Goal: Navigation & Orientation: Find specific page/section

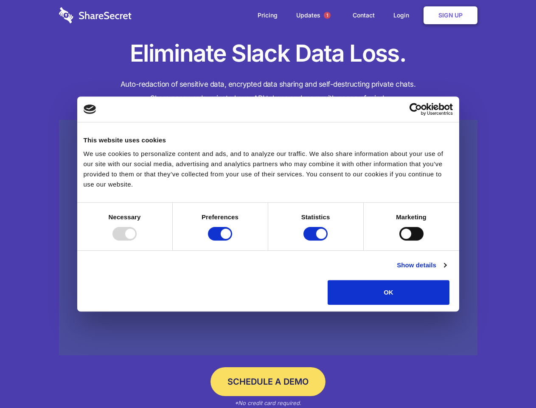
click at [137, 240] on div at bounding box center [125, 234] width 24 height 14
click at [232, 240] on input "Preferences" at bounding box center [220, 234] width 24 height 14
checkbox input "false"
click at [317, 240] on input "Statistics" at bounding box center [316, 234] width 24 height 14
checkbox input "false"
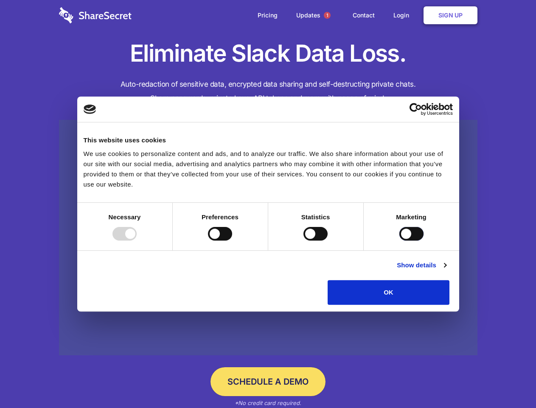
click at [400, 240] on input "Marketing" at bounding box center [412, 234] width 24 height 14
checkbox input "true"
click at [446, 270] on link "Show details" at bounding box center [421, 265] width 49 height 10
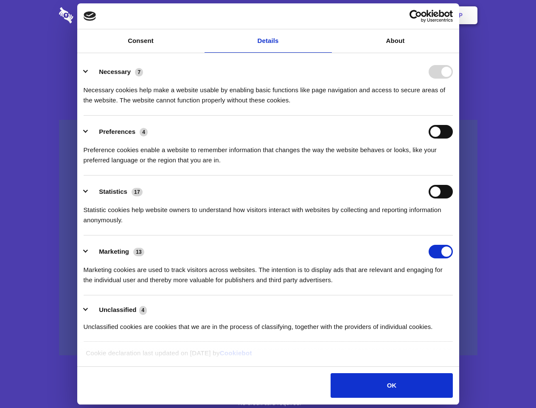
click at [453, 116] on li "Necessary 7 Necessary cookies help make a website usable by enabling basic func…" at bounding box center [268, 86] width 369 height 60
click at [327, 15] on span "1" at bounding box center [327, 15] width 7 height 7
